Goal: Information Seeking & Learning: Learn about a topic

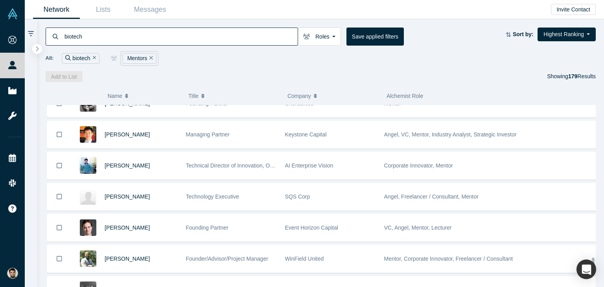
scroll to position [3235, 0]
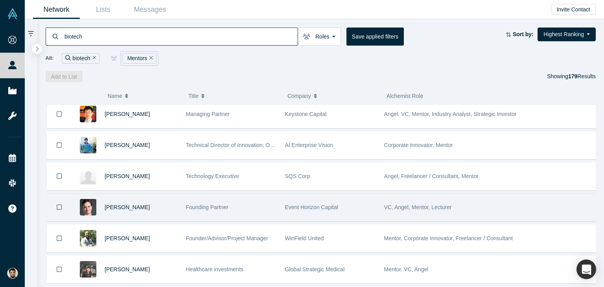
drag, startPoint x: 126, startPoint y: 191, endPoint x: 116, endPoint y: 197, distance: 12.3
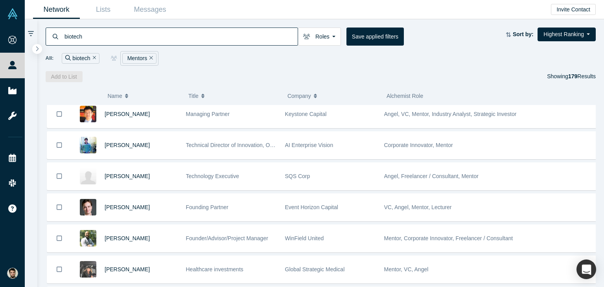
drag, startPoint x: 116, startPoint y: 197, endPoint x: 361, endPoint y: 88, distance: 269.1
click at [361, 88] on button "Company" at bounding box center [332, 96] width 91 height 17
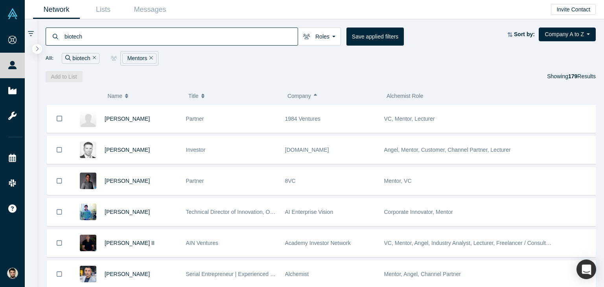
click at [359, 88] on button "Company" at bounding box center [332, 96] width 91 height 17
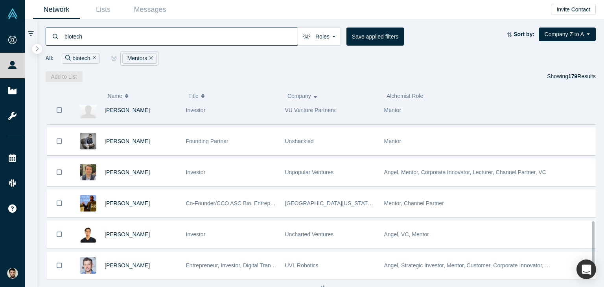
scroll to position [448, 0]
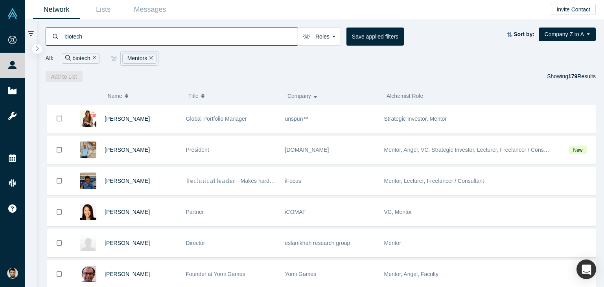
click at [114, 93] on span "Name" at bounding box center [114, 96] width 15 height 17
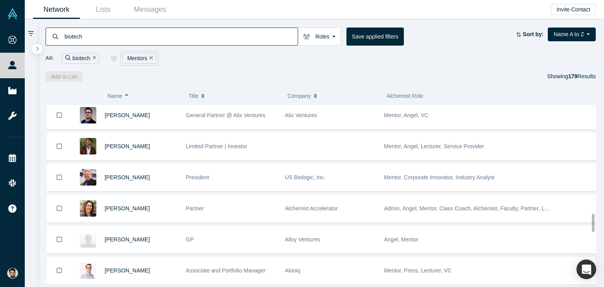
scroll to position [1145, 0]
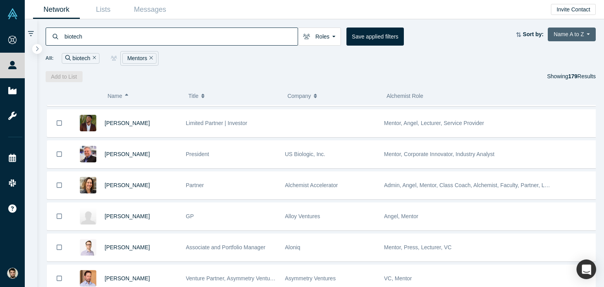
click at [586, 33] on button "Name A to Z" at bounding box center [572, 35] width 48 height 14
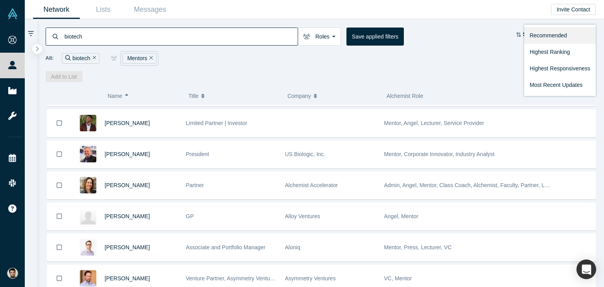
click at [543, 37] on link "Recommended" at bounding box center [560, 35] width 72 height 17
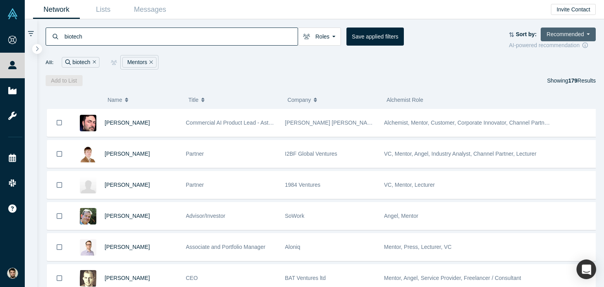
click at [584, 35] on button "Recommended" at bounding box center [568, 35] width 55 height 14
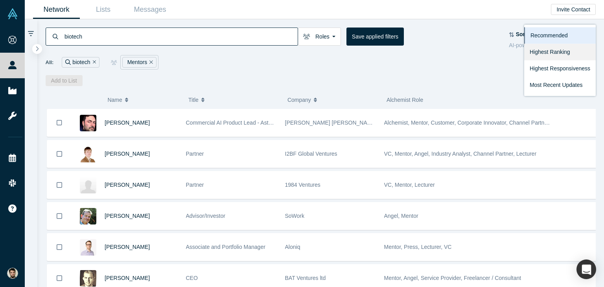
click at [570, 52] on link "Highest Ranking" at bounding box center [560, 52] width 72 height 17
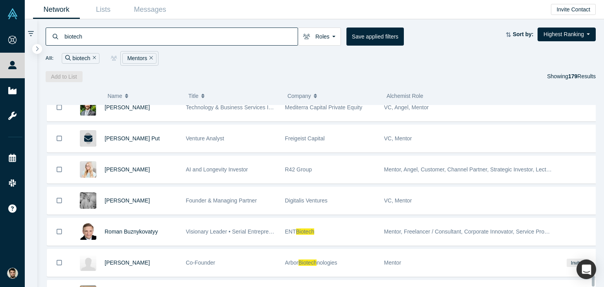
scroll to position [5367, 0]
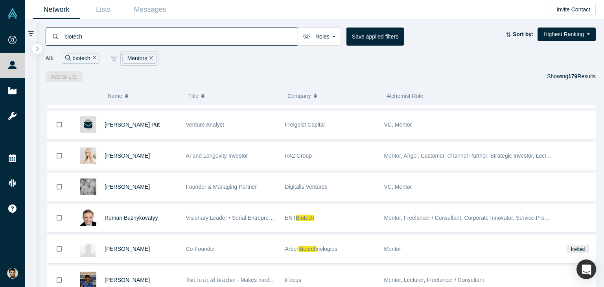
click at [94, 55] on icon "Remove Filter" at bounding box center [95, 58] width 4 height 6
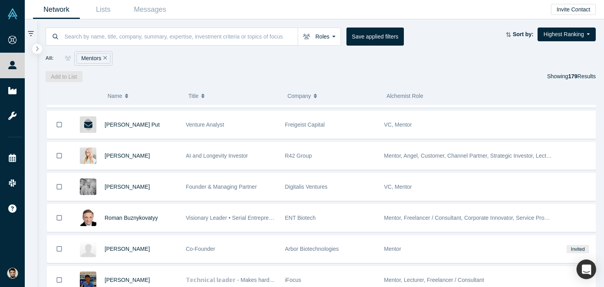
click at [105, 57] on icon "Remove Filter" at bounding box center [105, 58] width 4 height 6
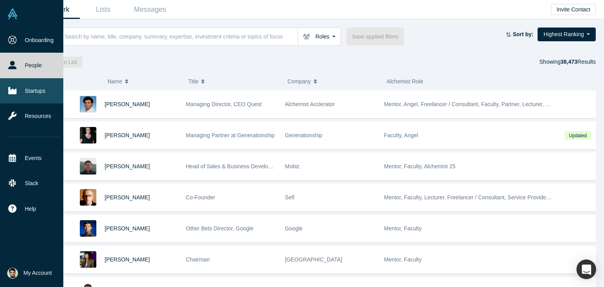
click at [37, 88] on link "Startups" at bounding box center [34, 90] width 69 height 25
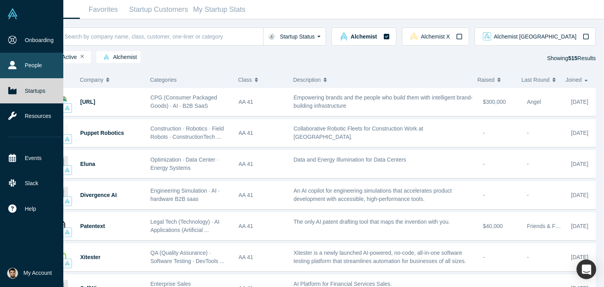
click at [33, 55] on link "People" at bounding box center [34, 65] width 69 height 25
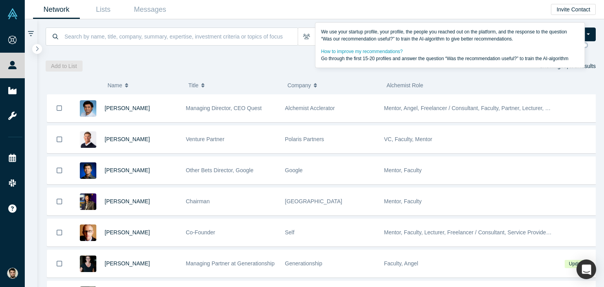
click at [588, 45] on icon at bounding box center [585, 45] width 6 height 6
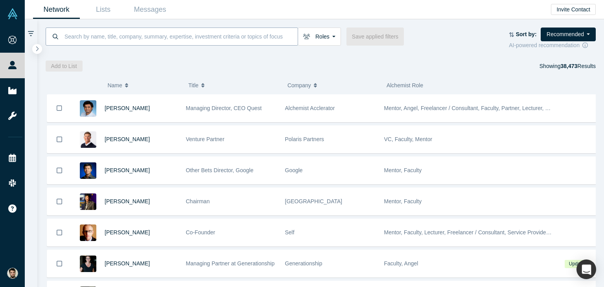
click at [215, 41] on input at bounding box center [181, 36] width 234 height 18
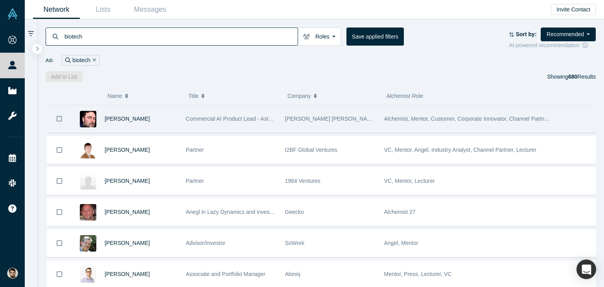
type input "biotech"
click at [61, 118] on icon "Bookmark" at bounding box center [60, 118] width 6 height 7
click at [61, 118] on icon "Bookmark" at bounding box center [59, 119] width 7 height 7
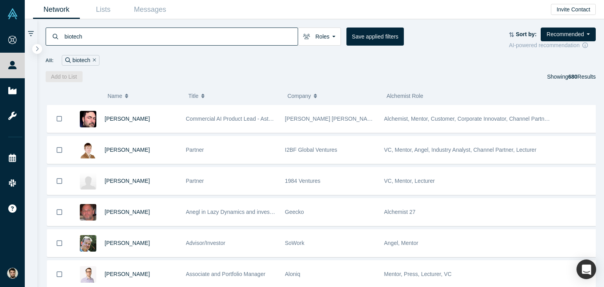
click at [588, 46] on icon at bounding box center [585, 45] width 6 height 6
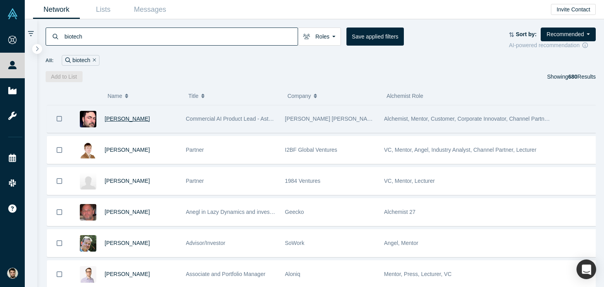
click at [109, 121] on span "Richard Svinkin" at bounding box center [127, 119] width 45 height 6
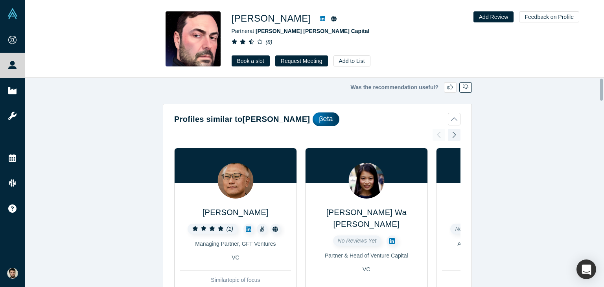
click at [463, 87] on icon "button" at bounding box center [466, 87] width 6 height 6
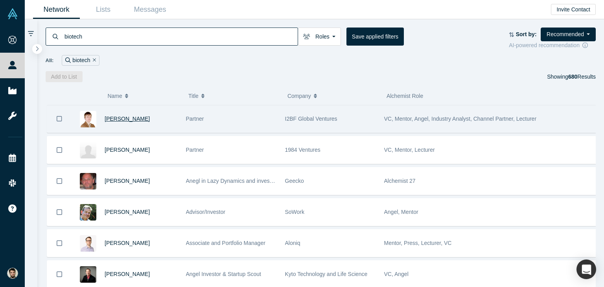
click at [149, 120] on span "[PERSON_NAME]" at bounding box center [127, 119] width 45 height 6
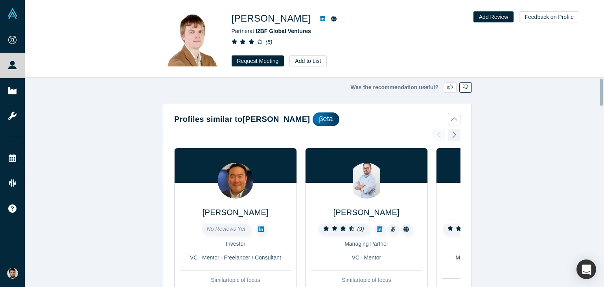
click at [467, 89] on button "button" at bounding box center [465, 87] width 13 height 11
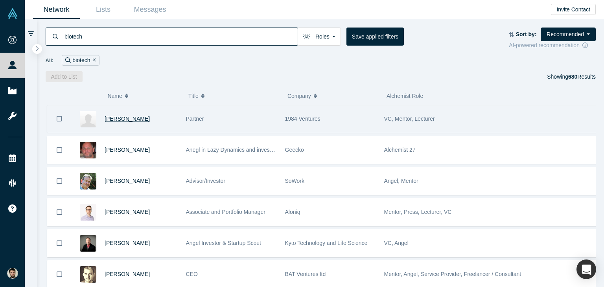
click at [124, 120] on span "Aaron Michel" at bounding box center [127, 119] width 45 height 6
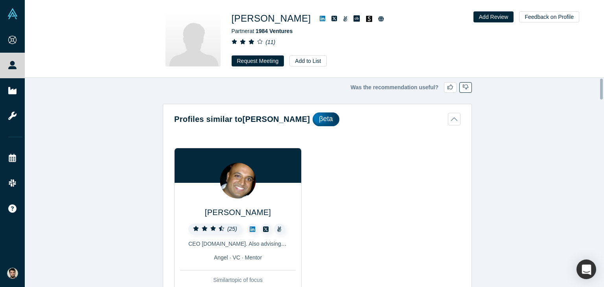
click at [459, 85] on button "button" at bounding box center [465, 87] width 13 height 11
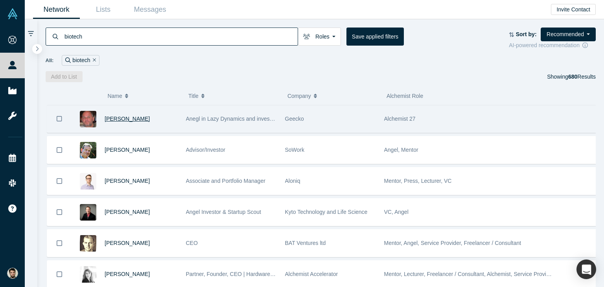
click at [121, 118] on span "Kirill Parinov" at bounding box center [127, 119] width 45 height 6
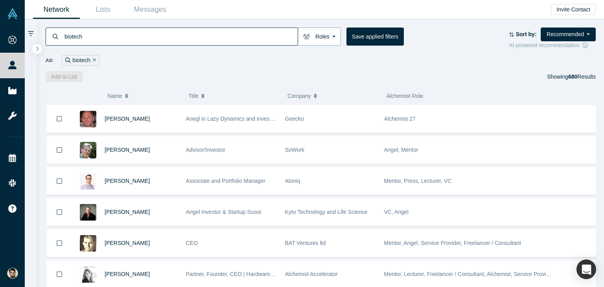
click at [333, 39] on button "Roles" at bounding box center [319, 37] width 43 height 18
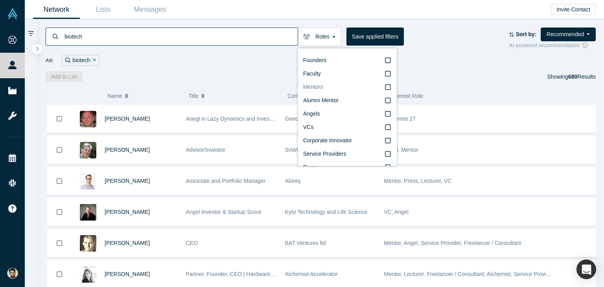
click at [368, 89] on label "Mentors" at bounding box center [347, 87] width 88 height 13
click at [0, 0] on input "Mentors" at bounding box center [0, 0] width 0 height 0
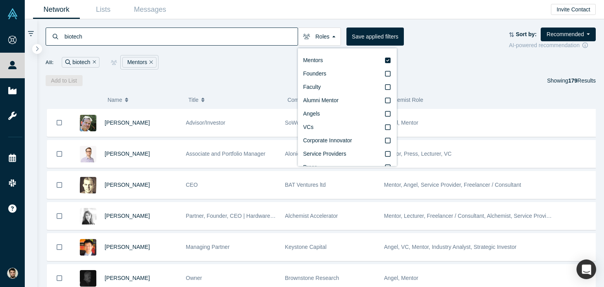
click at [201, 68] on div "All: biotech Mentors" at bounding box center [321, 62] width 550 height 15
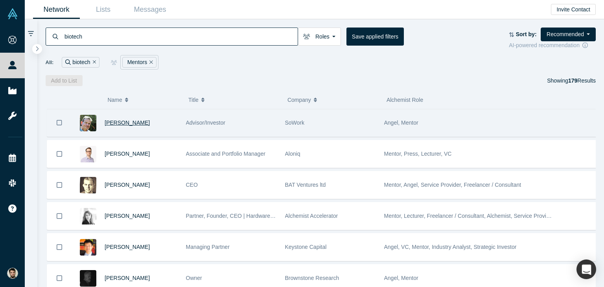
click at [117, 123] on span "Raul Vejar" at bounding box center [127, 123] width 45 height 6
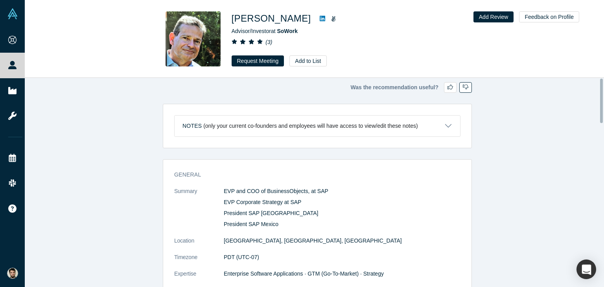
click at [461, 90] on button "button" at bounding box center [465, 87] width 13 height 11
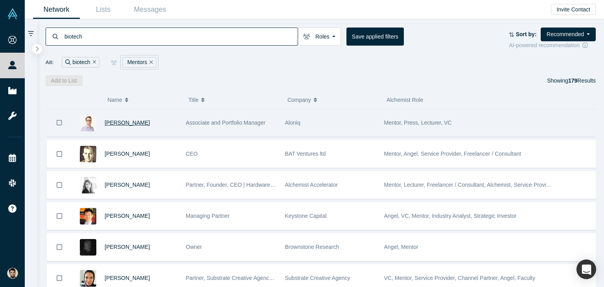
click at [126, 120] on span "Cyril Shtabtsovsky" at bounding box center [127, 123] width 45 height 6
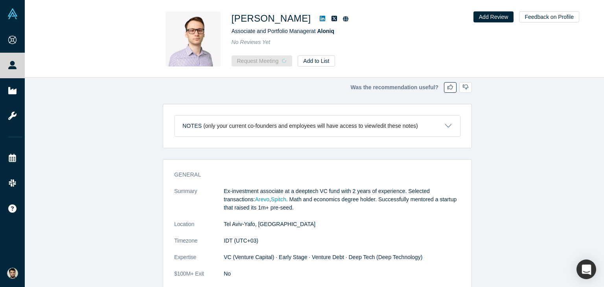
click at [447, 86] on icon "button" at bounding box center [450, 87] width 6 height 5
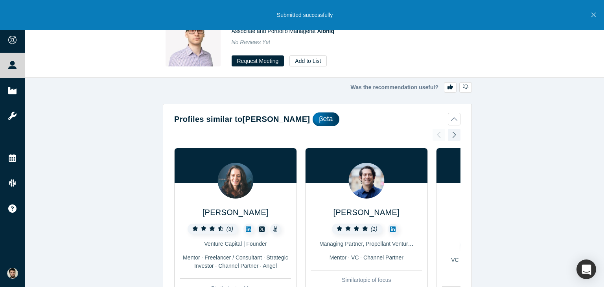
click at [594, 15] on icon "Close" at bounding box center [593, 15] width 4 height 4
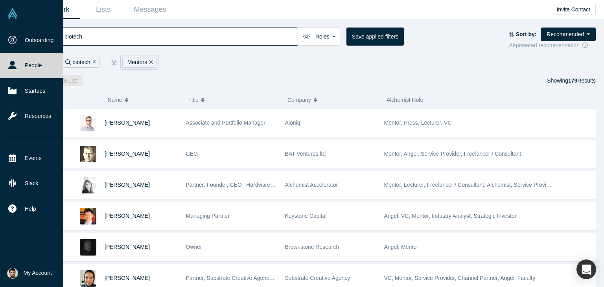
click at [23, 19] on link at bounding box center [31, 14] width 63 height 28
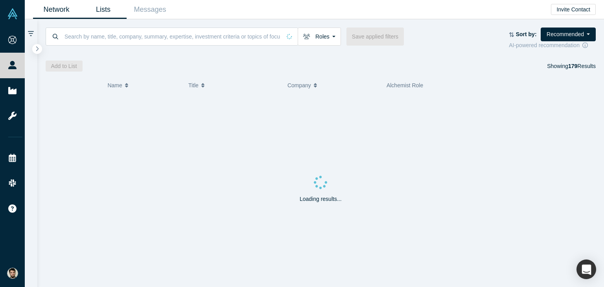
click at [105, 12] on link "Lists" at bounding box center [103, 9] width 47 height 18
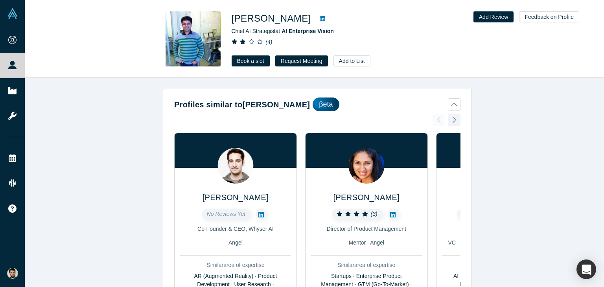
click at [444, 101] on button "Profiles similar to Manish Mehta βeta" at bounding box center [317, 104] width 286 height 14
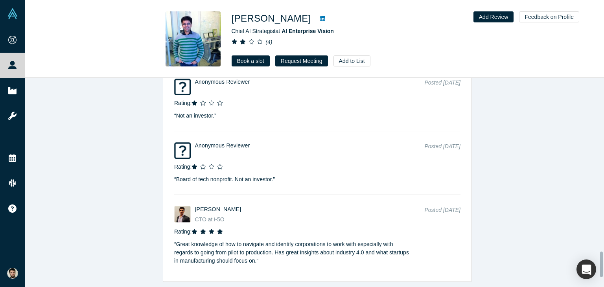
scroll to position [1492, 0]
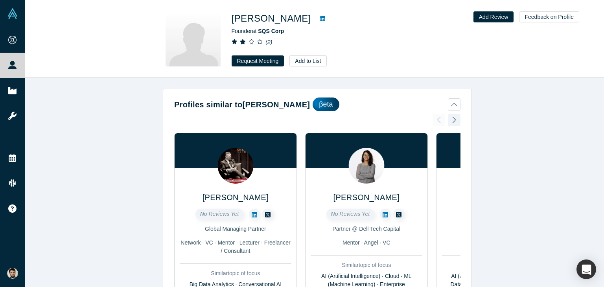
click at [321, 101] on div "βeta" at bounding box center [326, 104] width 26 height 14
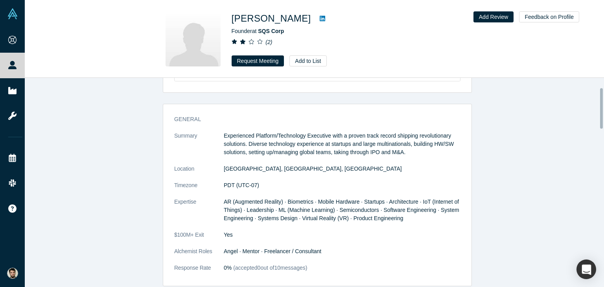
scroll to position [118, 0]
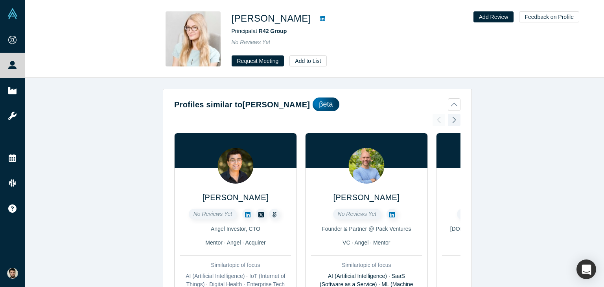
click at [448, 105] on button "Profiles similar to [PERSON_NAME]" at bounding box center [317, 104] width 286 height 14
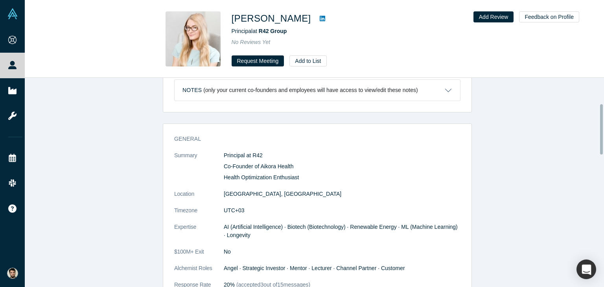
scroll to position [118, 0]
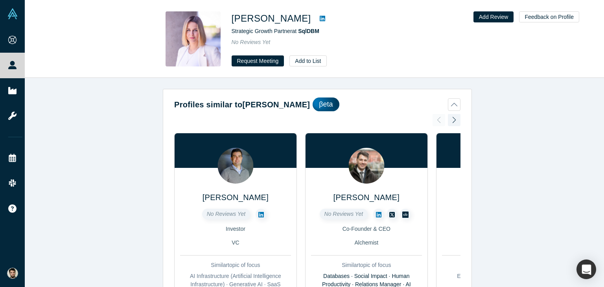
click at [452, 102] on button "Profiles similar to Anna Abramova βeta" at bounding box center [317, 104] width 286 height 14
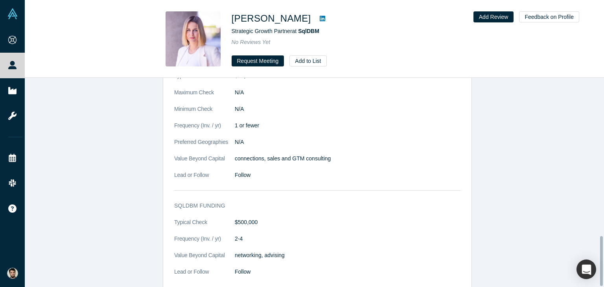
scroll to position [664, 0]
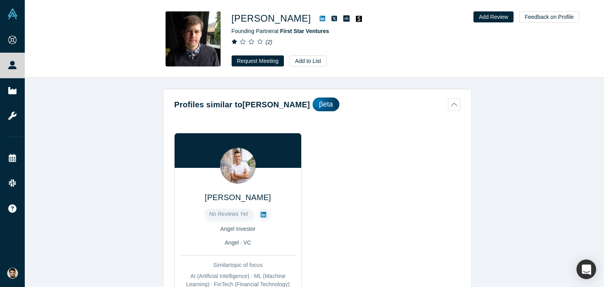
click at [452, 107] on button "Profiles similar to Drew Volpe βeta" at bounding box center [317, 104] width 286 height 14
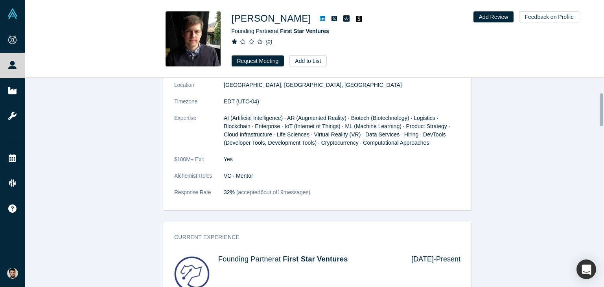
scroll to position [157, 0]
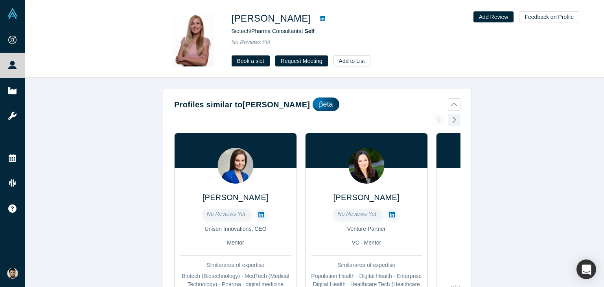
click at [454, 103] on button "Profiles similar to [PERSON_NAME]" at bounding box center [317, 104] width 286 height 14
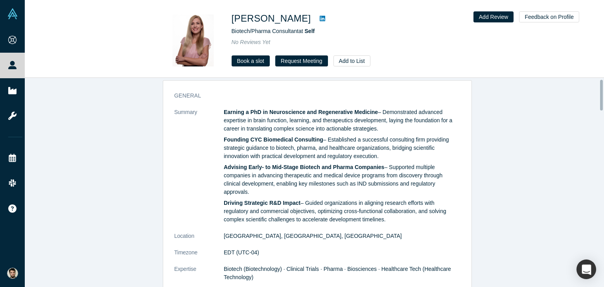
scroll to position [157, 0]
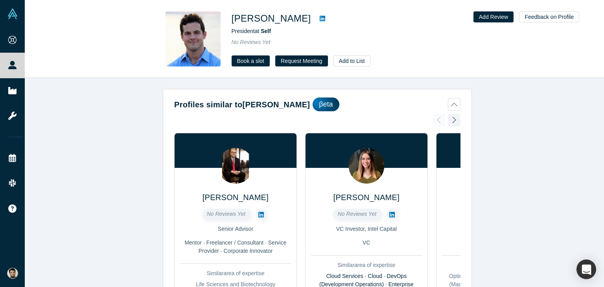
click at [447, 103] on button "Profiles similar to Sage Aronson βeta" at bounding box center [317, 104] width 286 height 14
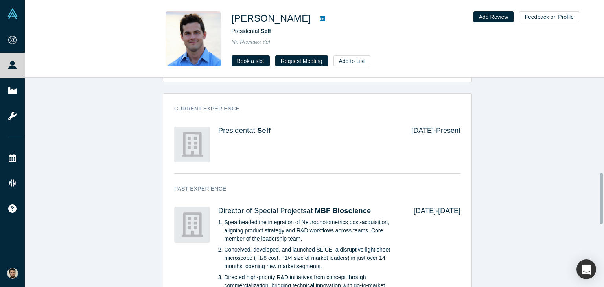
scroll to position [393, 0]
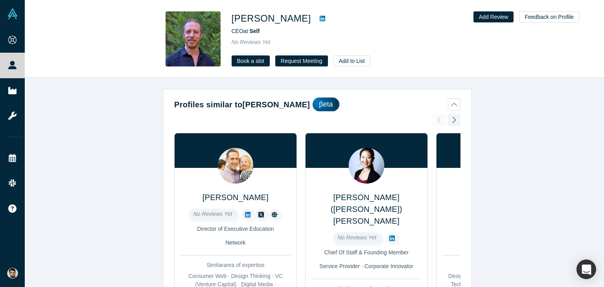
click at [452, 99] on button "Profiles similar to [PERSON_NAME] βeta" at bounding box center [317, 104] width 286 height 14
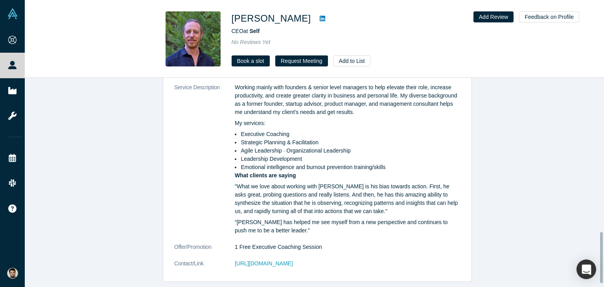
scroll to position [642, 0]
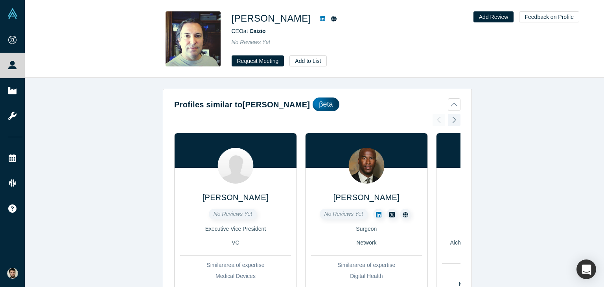
click at [450, 105] on button "Profiles similar to Gareth Hughes βeta" at bounding box center [317, 104] width 286 height 14
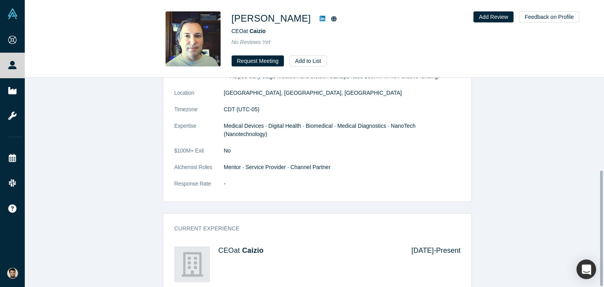
scroll to position [167, 0]
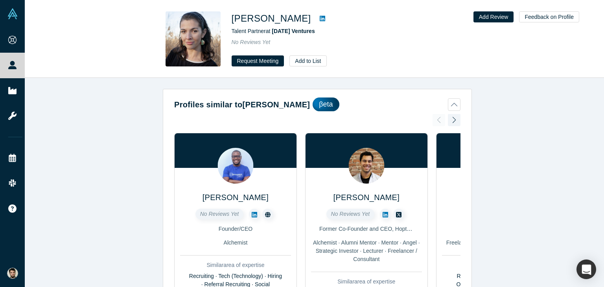
click at [448, 106] on button "Profiles similar to Isabella Panagakos βeta" at bounding box center [317, 104] width 286 height 14
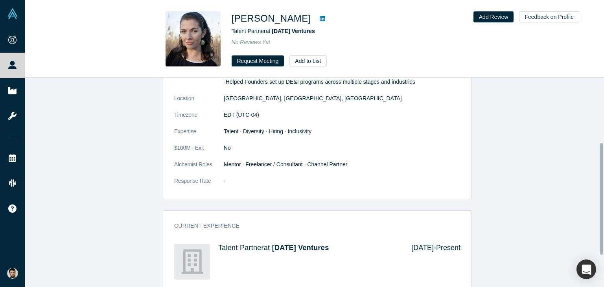
scroll to position [181, 0]
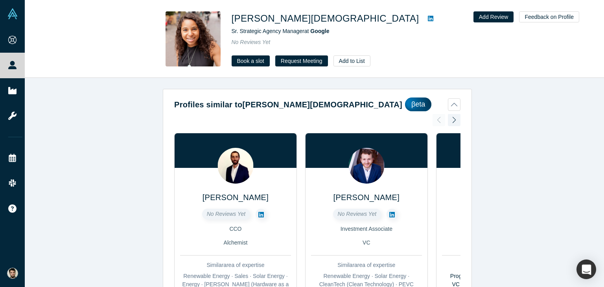
click at [447, 101] on button "Profiles similar to [PERSON_NAME]" at bounding box center [317, 104] width 286 height 14
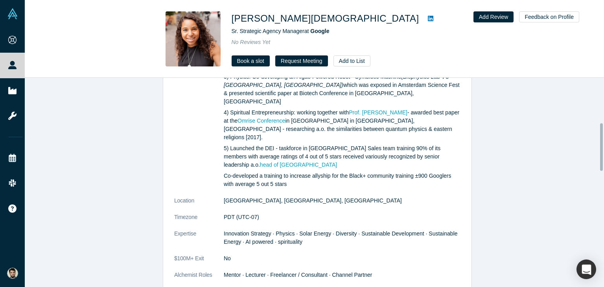
scroll to position [197, 0]
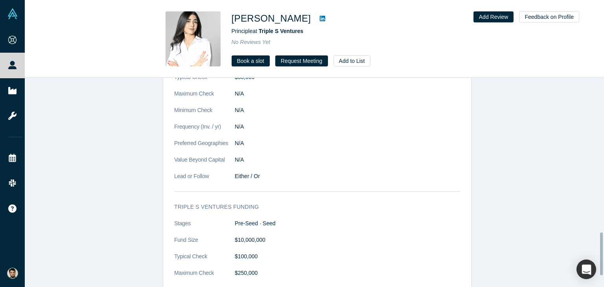
scroll to position [812, 0]
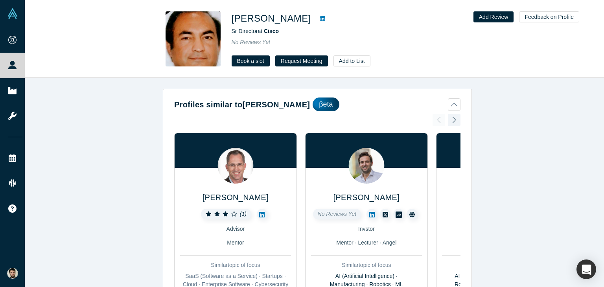
click at [451, 107] on button "Profiles similar to [PERSON_NAME] βeta" at bounding box center [317, 104] width 286 height 14
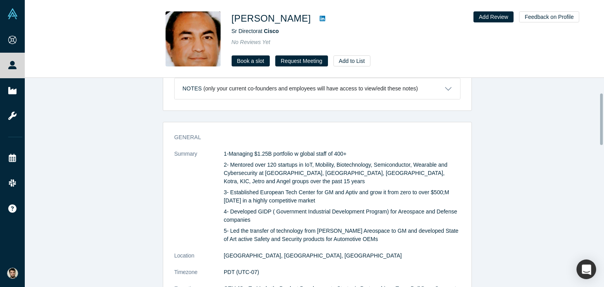
scroll to position [79, 0]
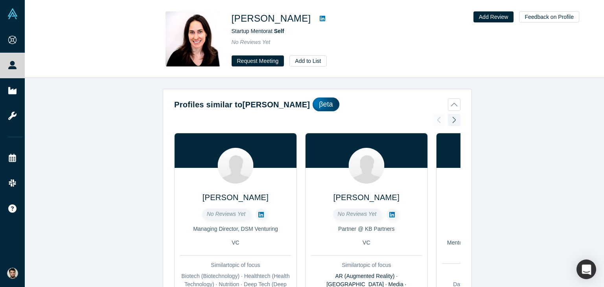
click at [452, 101] on button "Profiles similar to Birgit Coleman βeta" at bounding box center [317, 104] width 286 height 14
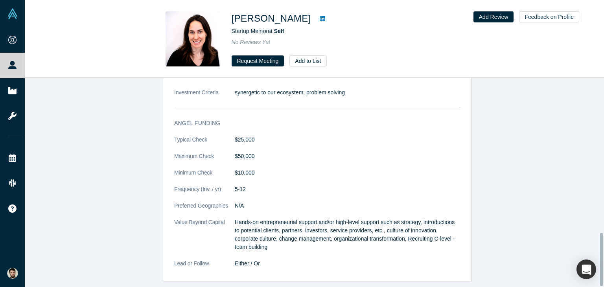
scroll to position [603, 0]
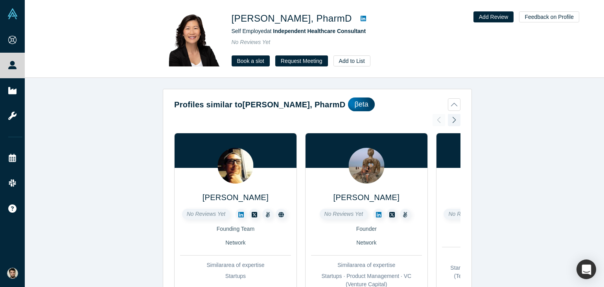
click at [448, 101] on button "Profiles similar to Anita Chu Li, PharmD βeta" at bounding box center [317, 104] width 286 height 14
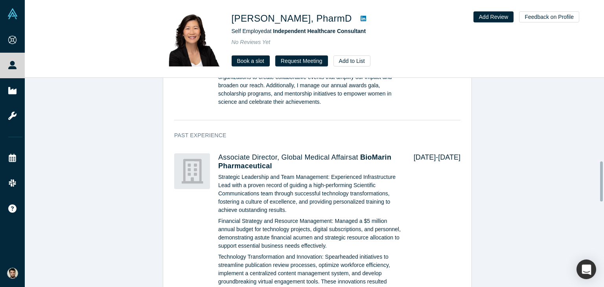
scroll to position [590, 0]
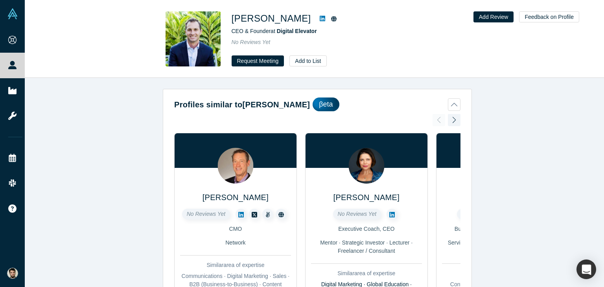
click at [453, 101] on button "Profiles similar to [PERSON_NAME]" at bounding box center [317, 104] width 286 height 14
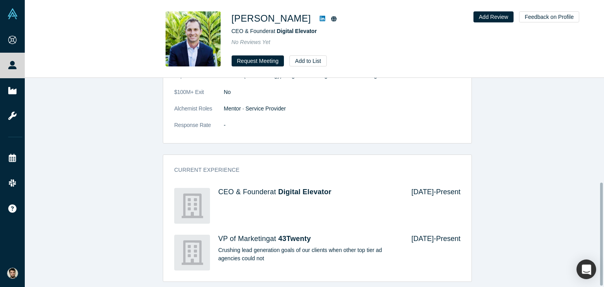
scroll to position [214, 0]
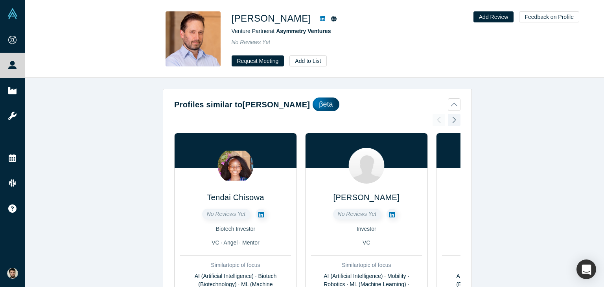
click at [450, 104] on button "Profiles similar to Daniel Gould βeta" at bounding box center [317, 104] width 286 height 14
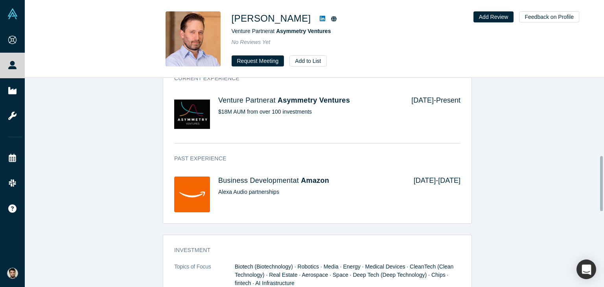
scroll to position [314, 0]
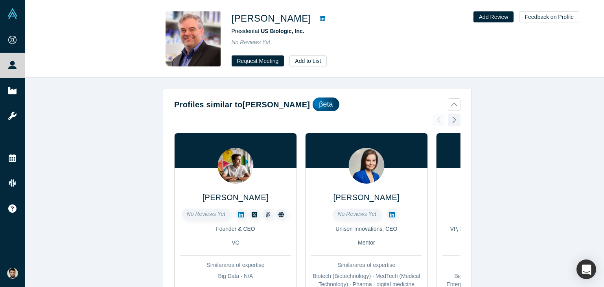
click at [452, 102] on button "Profiles similar to Chris Przybyszewski βeta" at bounding box center [317, 104] width 286 height 14
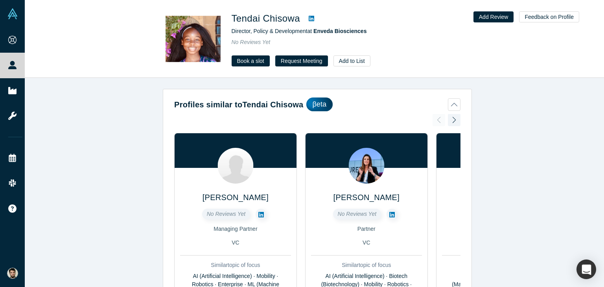
click at [451, 101] on button "Profiles similar to [PERSON_NAME] βeta" at bounding box center [317, 104] width 286 height 14
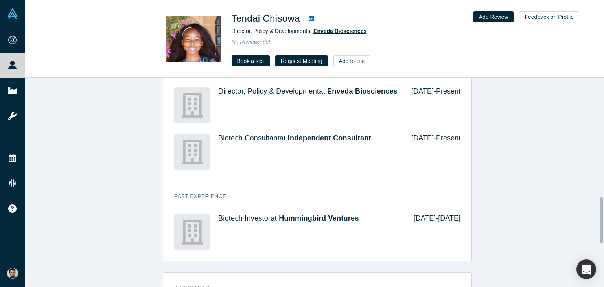
scroll to position [350, 0]
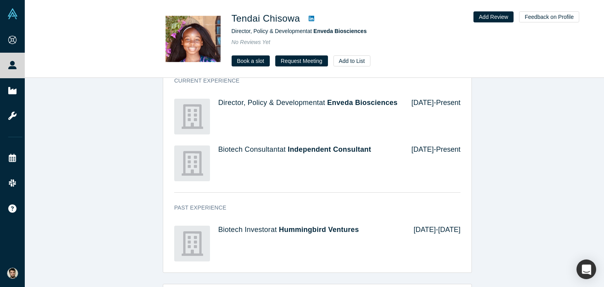
click at [494, 110] on div "General Summary Background about Hummingbird: In [DATE] we raised a new $200M f…" at bounding box center [317, 253] width 585 height 834
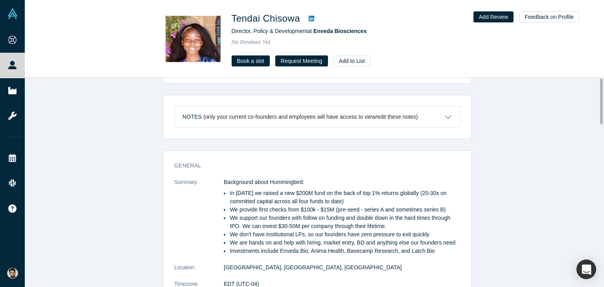
scroll to position [39, 0]
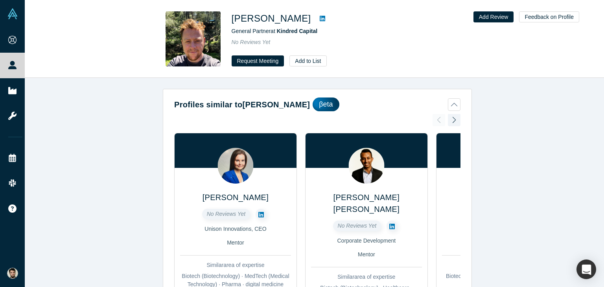
click at [451, 107] on button "Profiles similar to [PERSON_NAME]" at bounding box center [317, 104] width 286 height 14
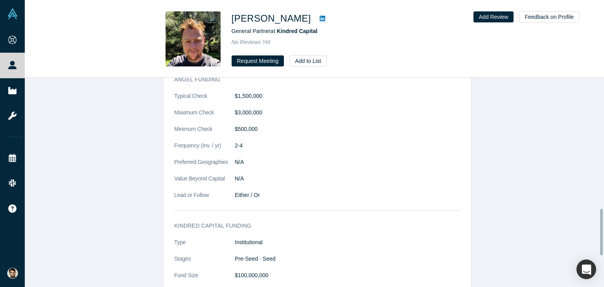
scroll to position [730, 0]
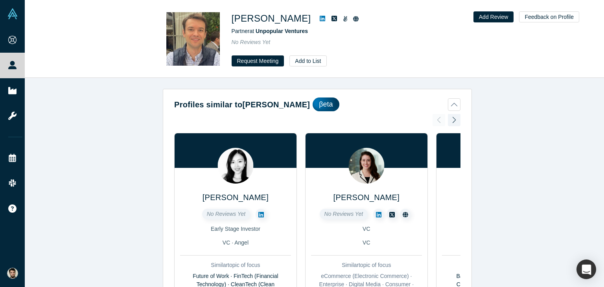
click at [448, 103] on button "Profiles similar to Sergii Zhuk βeta" at bounding box center [317, 104] width 286 height 14
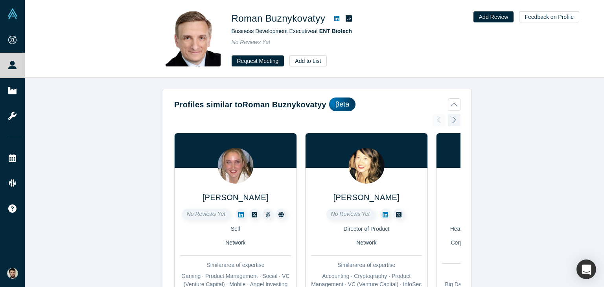
click at [450, 106] on button "Profiles similar to [PERSON_NAME] βeta" at bounding box center [317, 104] width 286 height 14
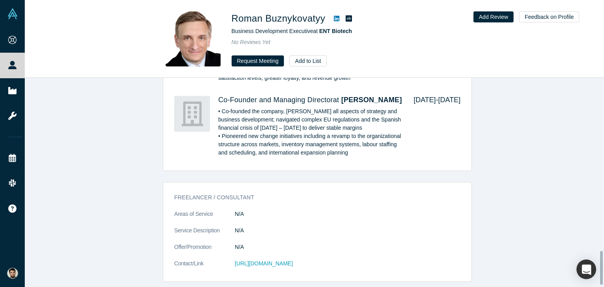
scroll to position [1088, 0]
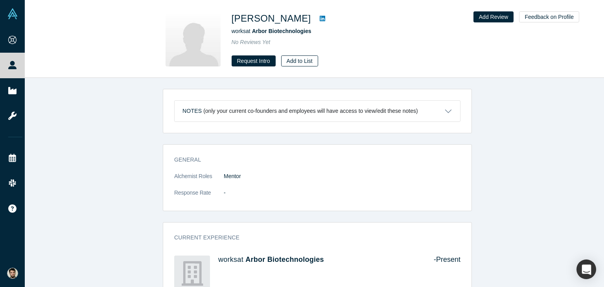
click at [298, 62] on button "Add to List" at bounding box center [299, 60] width 37 height 11
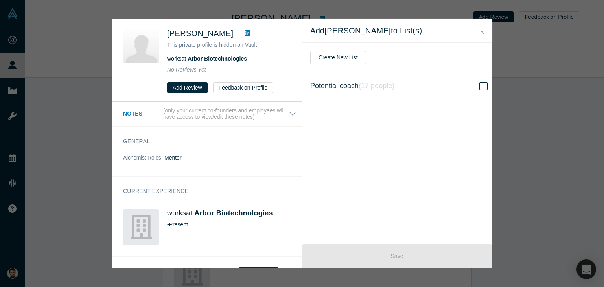
click at [355, 81] on span "Potential coach ( 17 people )" at bounding box center [352, 85] width 84 height 11
click at [0, 0] on input "Potential coach ( 17 people )" at bounding box center [0, 0] width 0 height 0
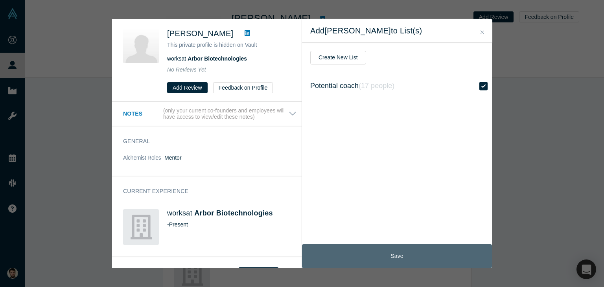
click at [388, 255] on button "Save" at bounding box center [397, 256] width 190 height 24
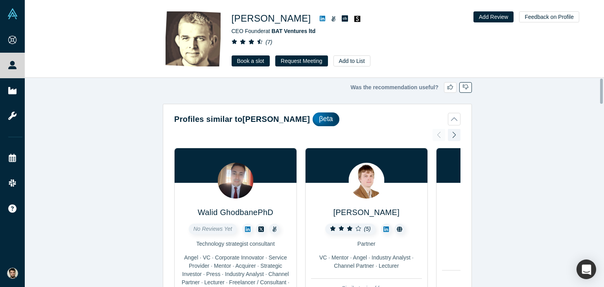
click at [463, 85] on icon "button" at bounding box center [466, 87] width 6 height 6
